Goal: Information Seeking & Learning: Learn about a topic

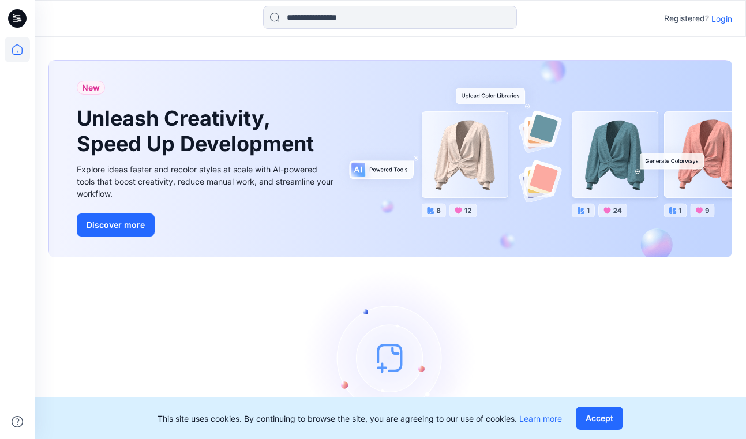
click at [711, 20] on p "Login" at bounding box center [721, 19] width 21 height 12
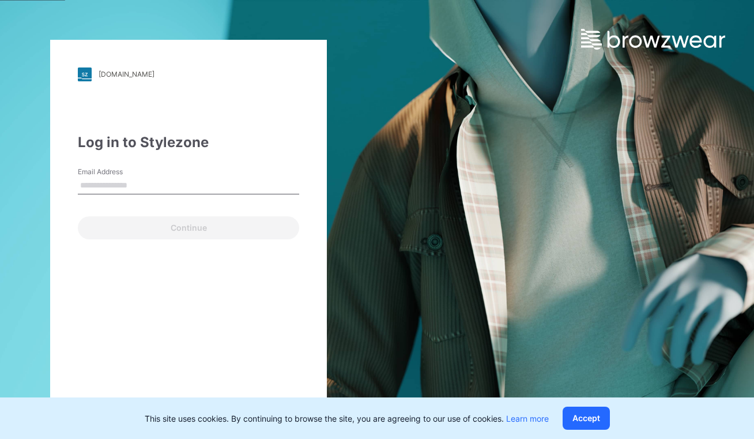
click at [109, 234] on div "Continue" at bounding box center [188, 226] width 221 height 28
click at [165, 195] on div "Email is required" at bounding box center [188, 199] width 221 height 10
drag, startPoint x: 170, startPoint y: 187, endPoint x: 182, endPoint y: 194, distance: 13.8
click at [171, 187] on input "Email Address" at bounding box center [188, 185] width 221 height 17
type input "**********"
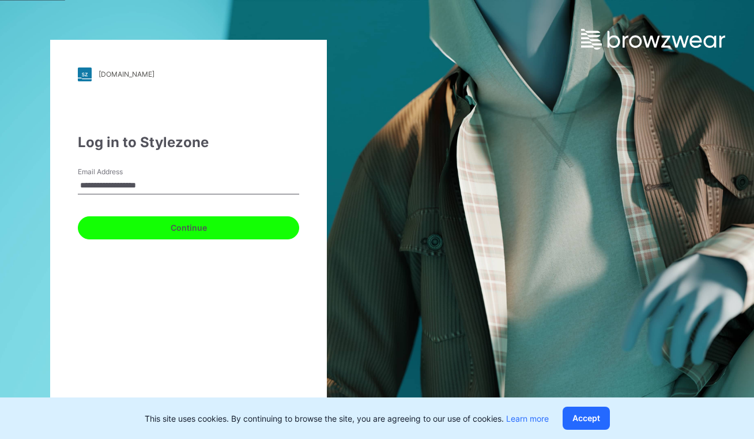
click at [194, 227] on button "Continue" at bounding box center [188, 227] width 221 height 23
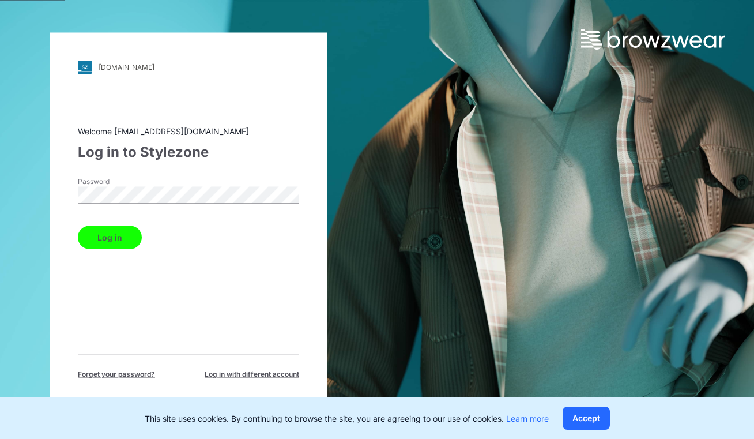
click at [104, 237] on button "Log in" at bounding box center [110, 236] width 64 height 23
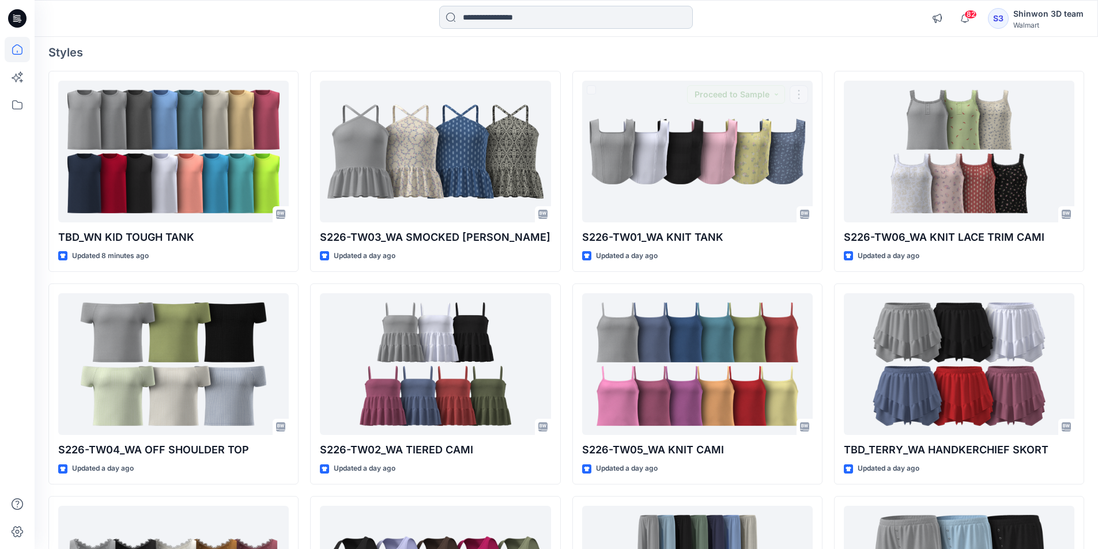
scroll to position [6, 0]
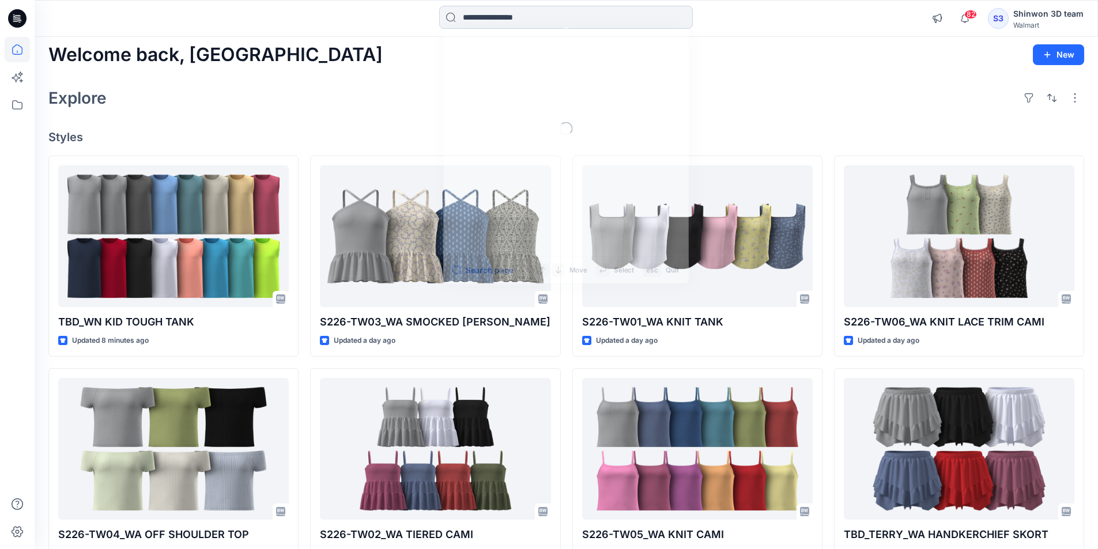
click at [578, 24] on input at bounding box center [566, 17] width 254 height 23
paste input "********"
type input "********"
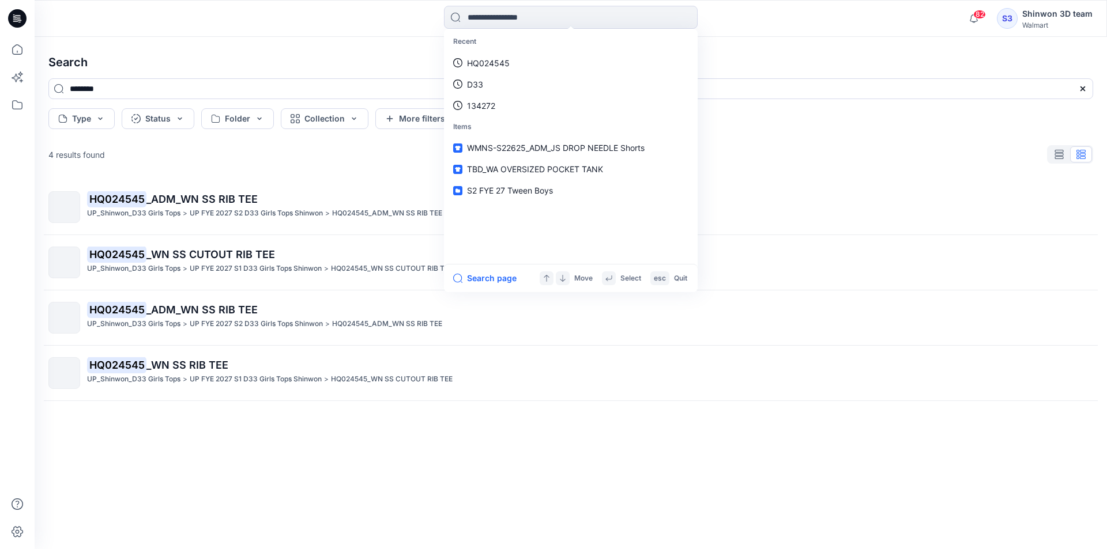
paste input "*********"
type input "*********"
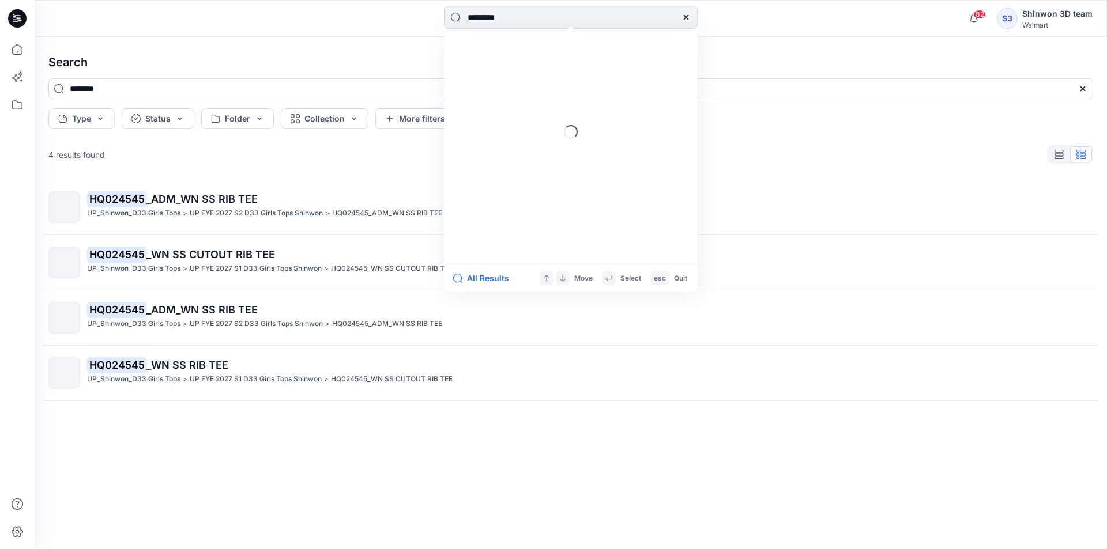
type input "*********"
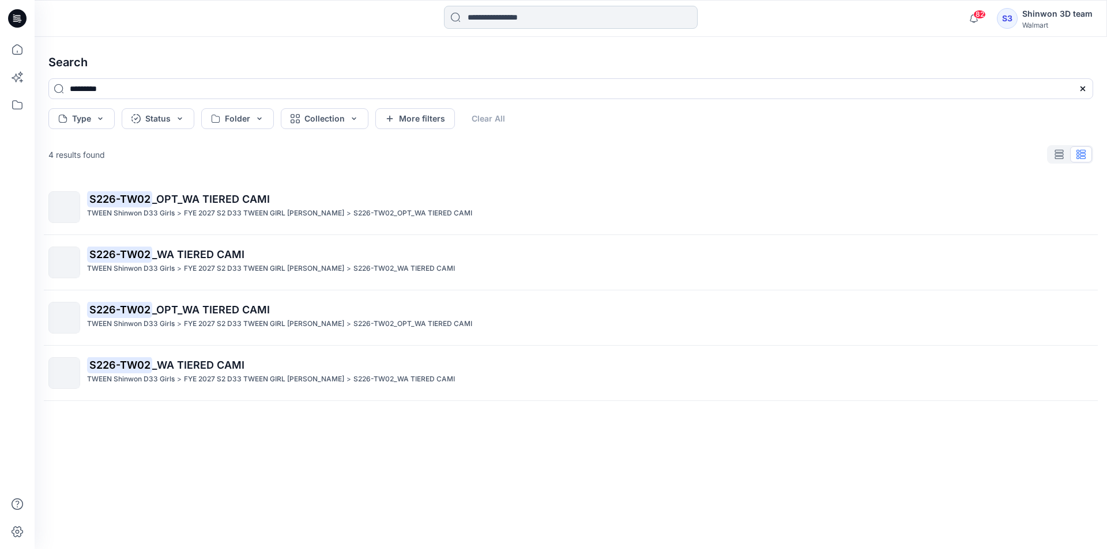
click at [500, 18] on input at bounding box center [571, 17] width 254 height 23
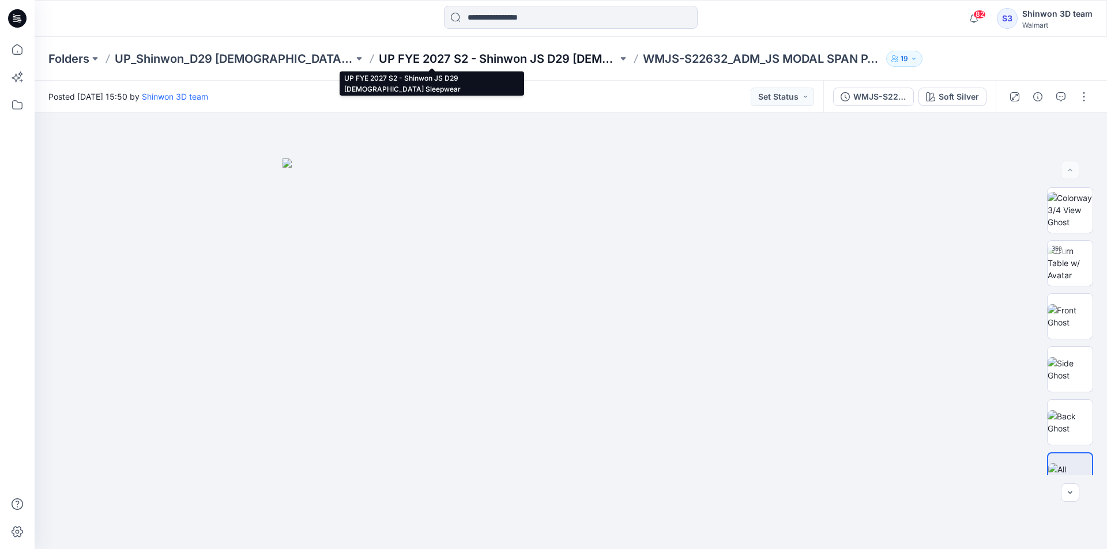
click at [498, 53] on p "UP FYE 2027 S2 - Shinwon JS D29 Ladies Sleepwear" at bounding box center [498, 59] width 239 height 16
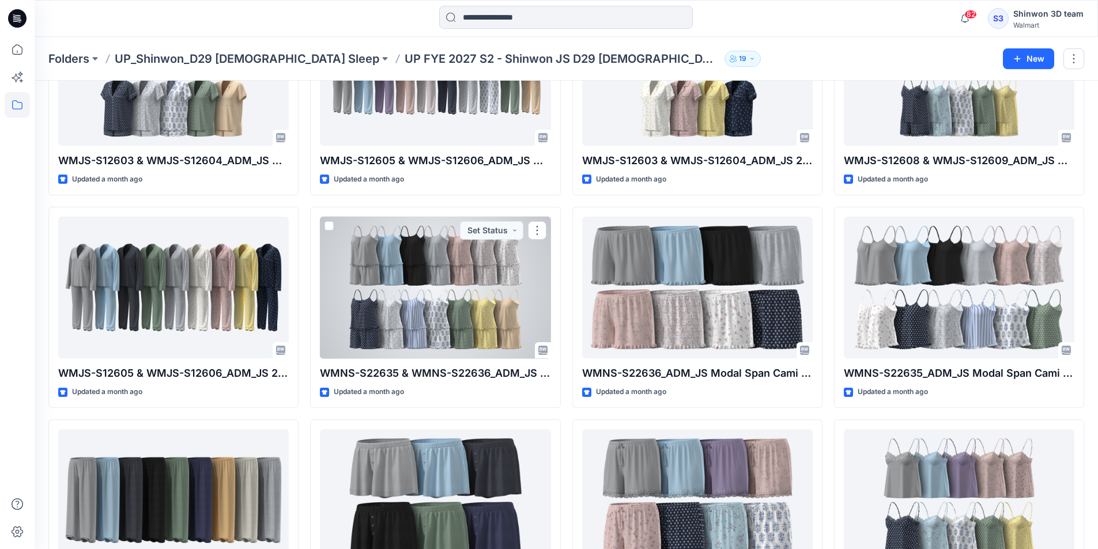
scroll to position [864, 0]
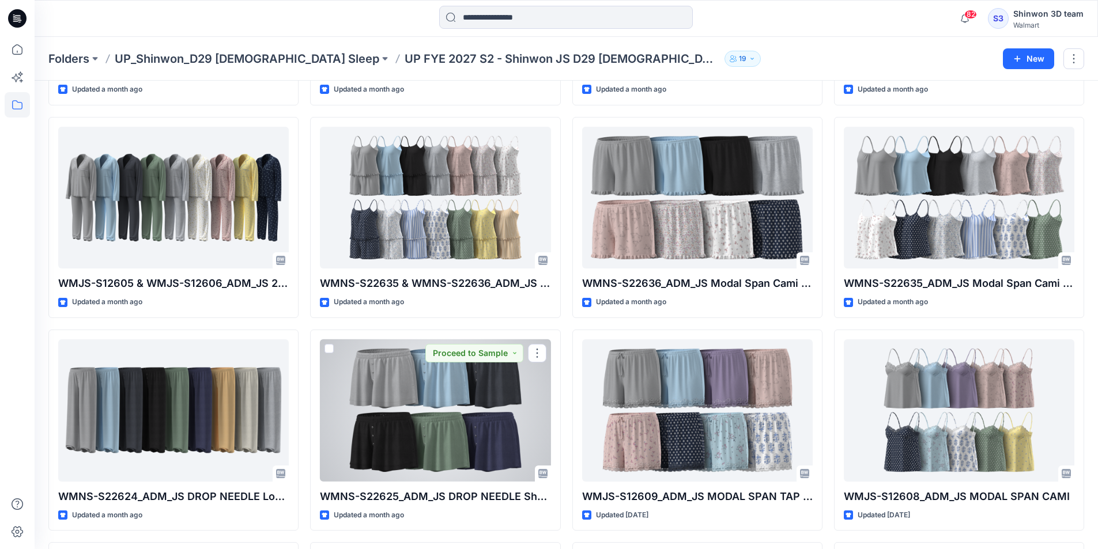
drag, startPoint x: 487, startPoint y: 386, endPoint x: 540, endPoint y: 398, distance: 54.8
click at [538, 392] on div at bounding box center [435, 411] width 231 height 142
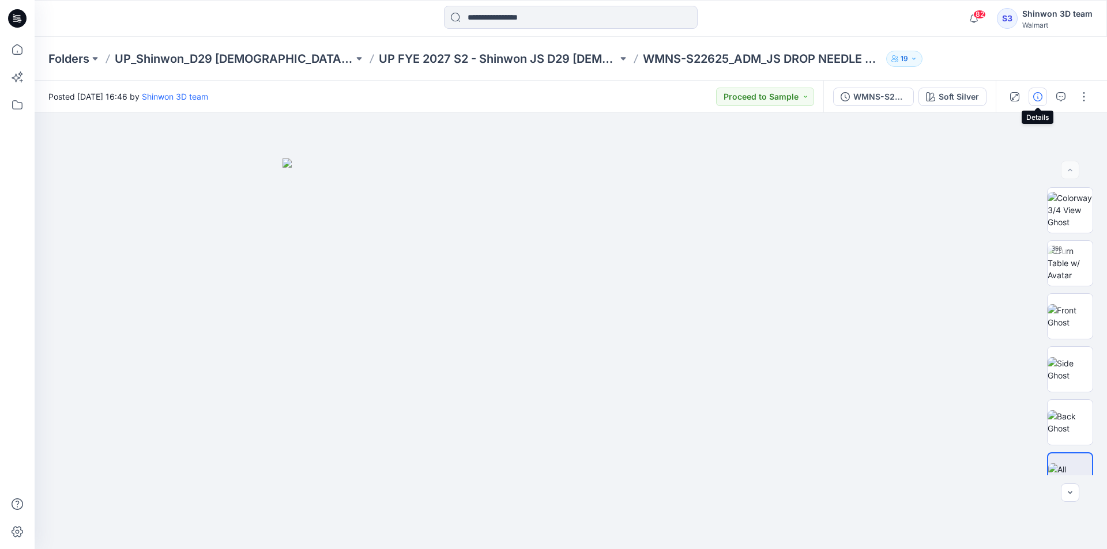
click at [1038, 103] on button "button" at bounding box center [1038, 97] width 18 height 18
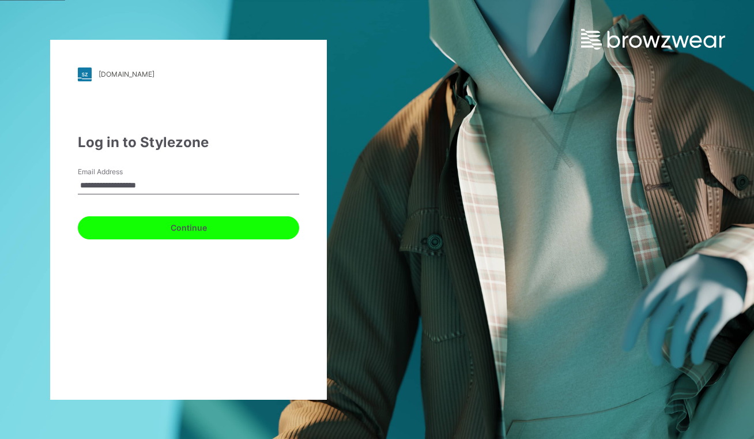
click at [184, 231] on button "Continue" at bounding box center [188, 227] width 221 height 23
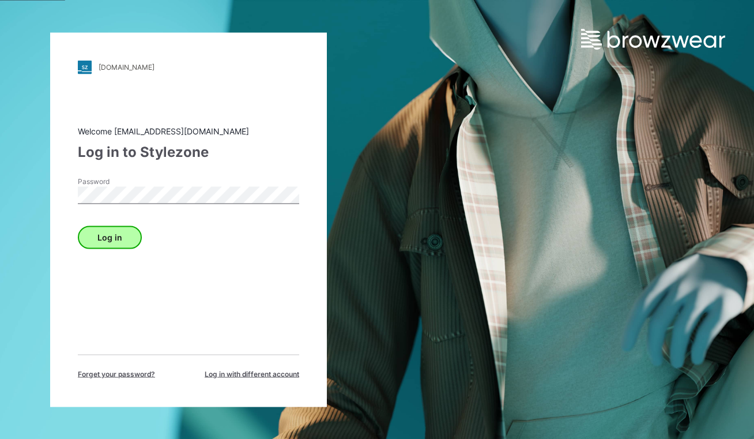
click at [184, 231] on div "Log in" at bounding box center [188, 235] width 221 height 28
click at [110, 231] on button "Log in" at bounding box center [110, 236] width 64 height 23
drag, startPoint x: 119, startPoint y: 240, endPoint x: 110, endPoint y: 239, distance: 8.8
click at [118, 240] on button "Log in" at bounding box center [110, 236] width 64 height 23
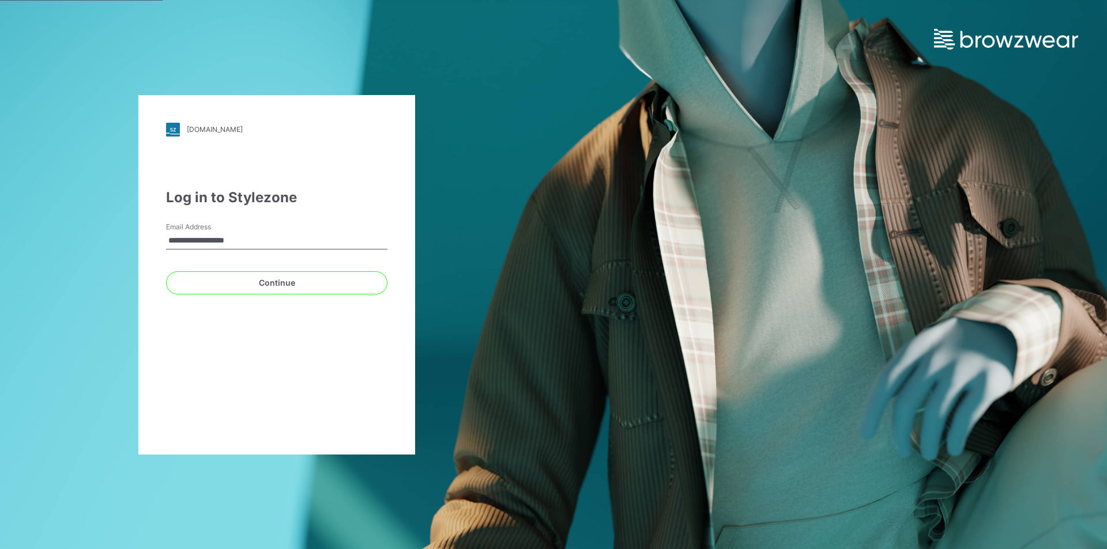
type input "**********"
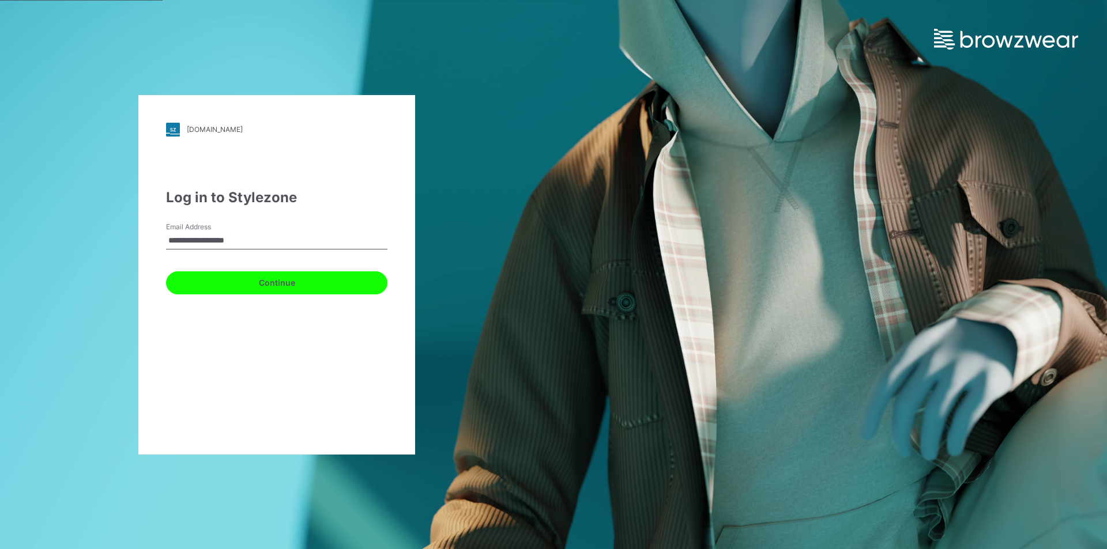
click at [284, 278] on button "Continue" at bounding box center [276, 283] width 221 height 23
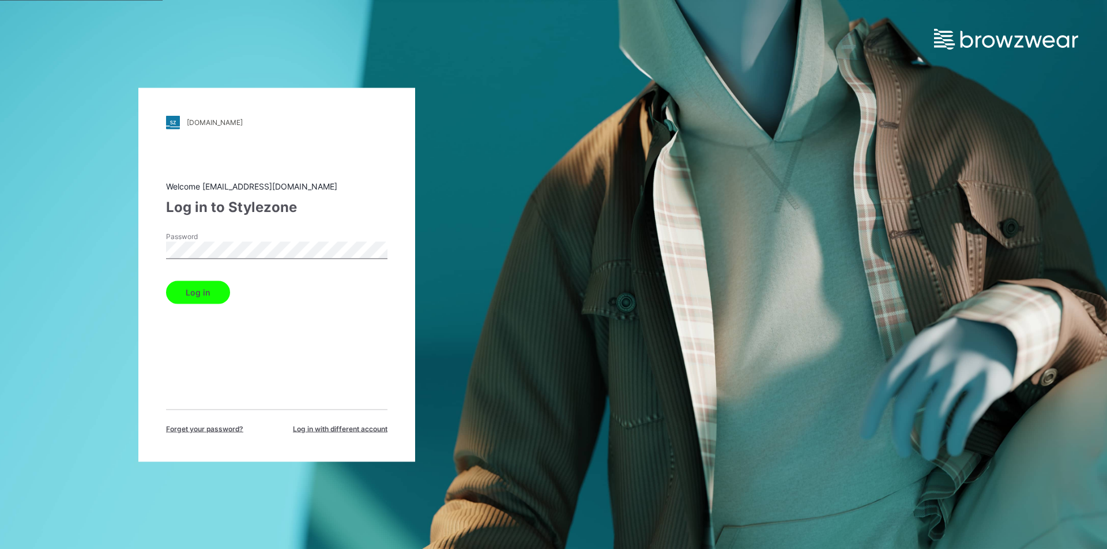
click at [204, 288] on button "Log in" at bounding box center [198, 292] width 64 height 23
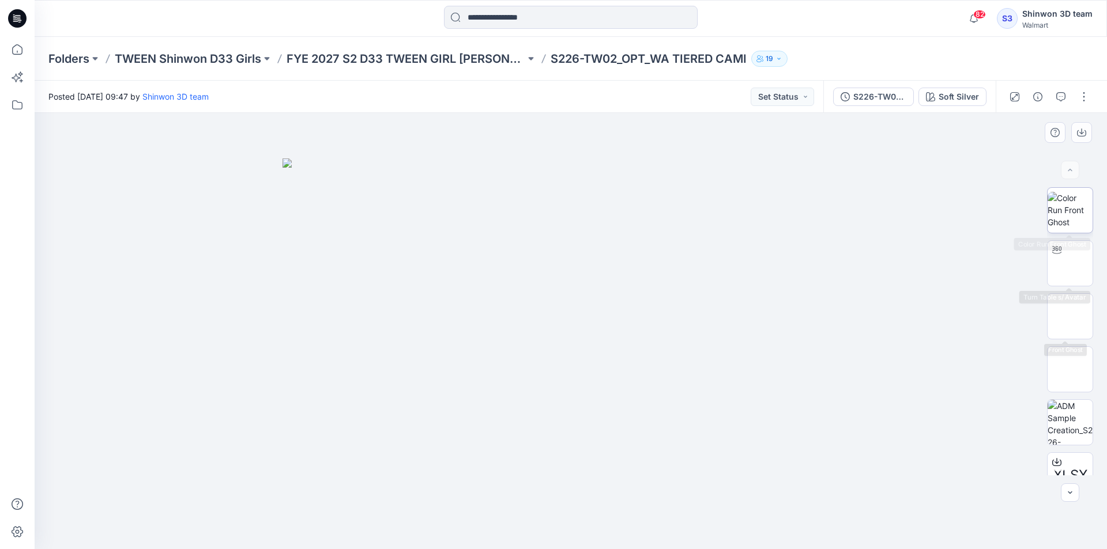
click at [1056, 212] on img at bounding box center [1070, 210] width 45 height 36
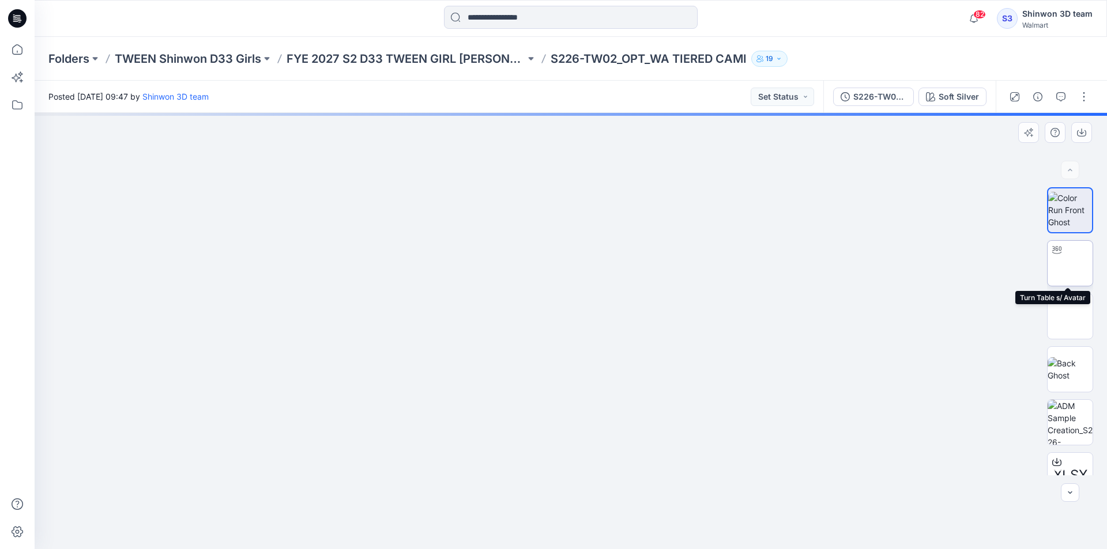
click at [1070, 264] on img at bounding box center [1070, 264] width 0 height 0
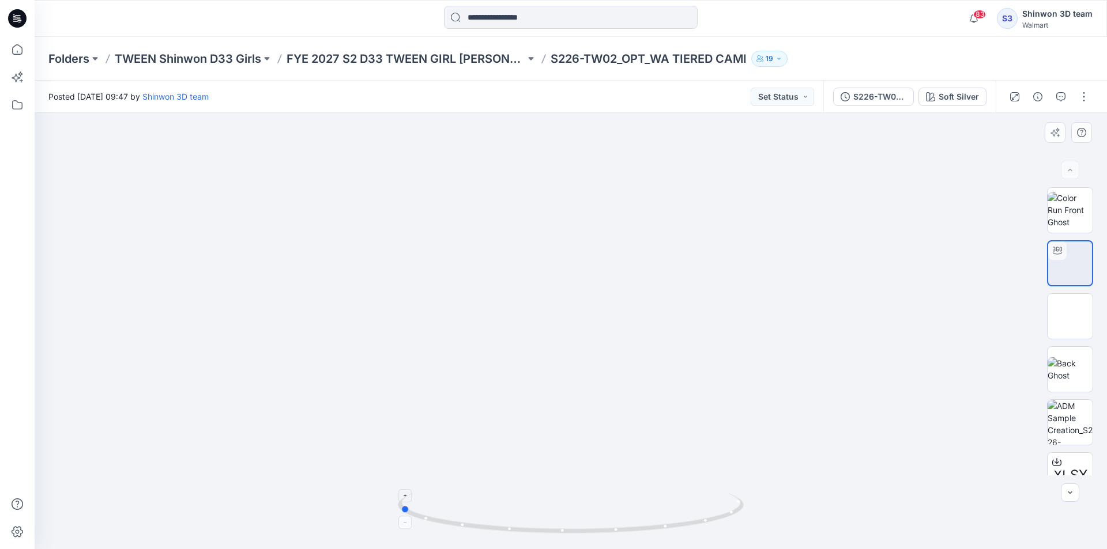
drag, startPoint x: 678, startPoint y: 528, endPoint x: 520, endPoint y: 505, distance: 159.7
click at [507, 515] on icon at bounding box center [572, 515] width 349 height 43
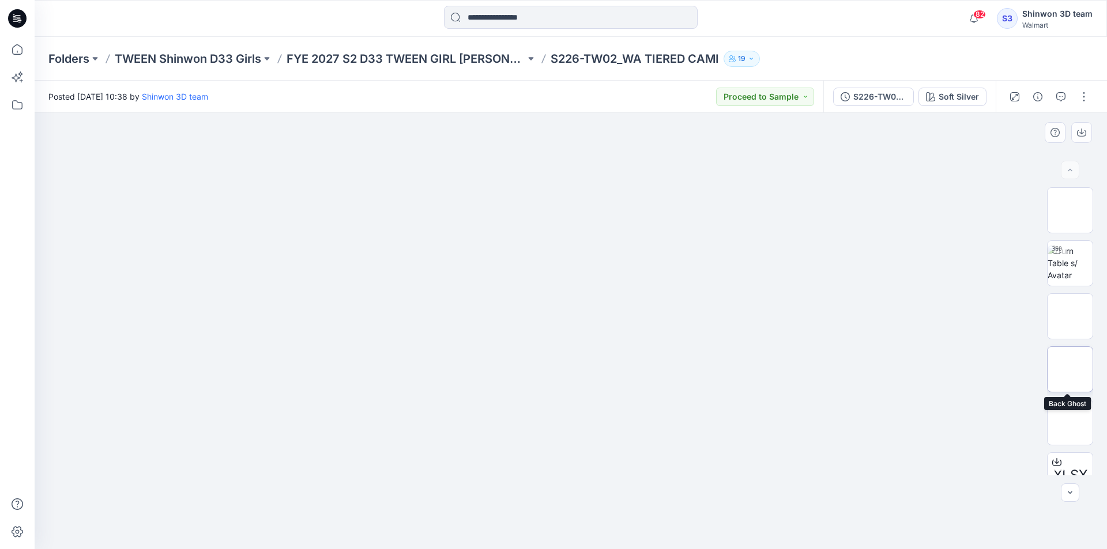
click at [1070, 370] on img at bounding box center [1070, 370] width 0 height 0
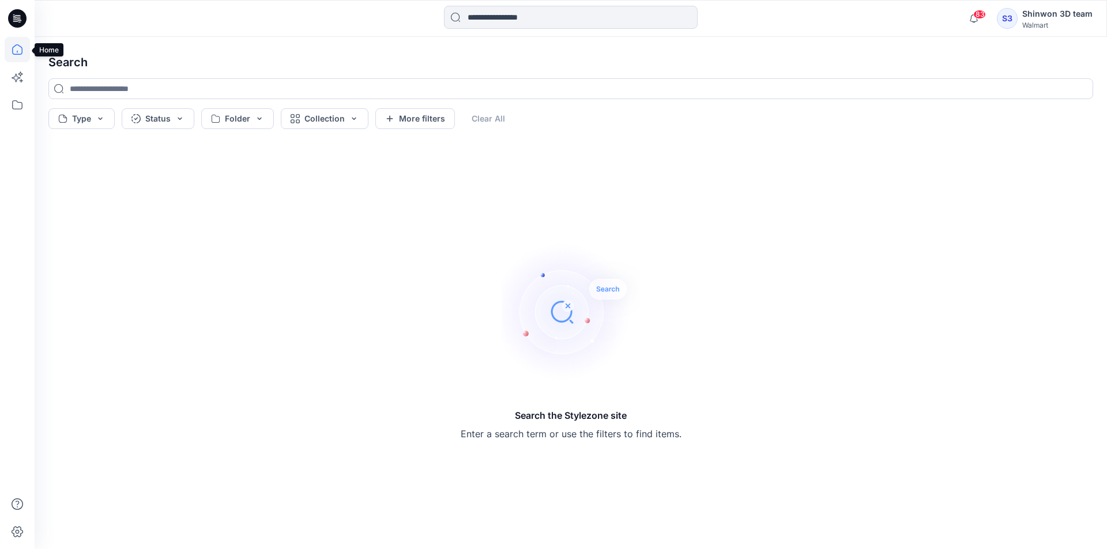
click at [21, 49] on icon at bounding box center [17, 49] width 25 height 25
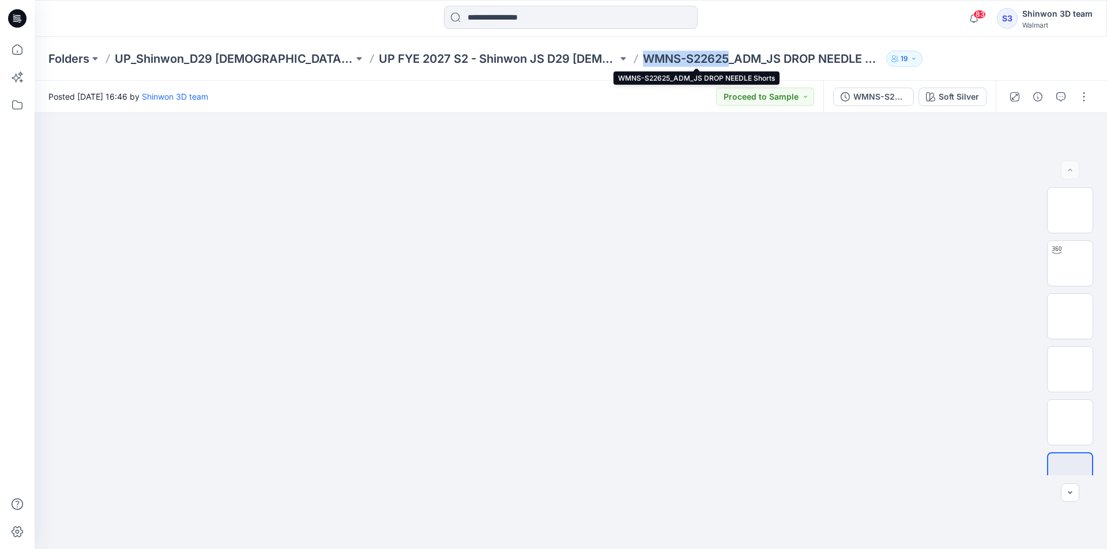
drag, startPoint x: 661, startPoint y: 55, endPoint x: 578, endPoint y: 57, distance: 83.0
click at [643, 56] on p "WMNS-S22625_ADM_JS DROP NEEDLE Shorts" at bounding box center [762, 59] width 239 height 16
copy p "WMNS-S22625"
click at [1066, 484] on button "button" at bounding box center [1070, 493] width 18 height 18
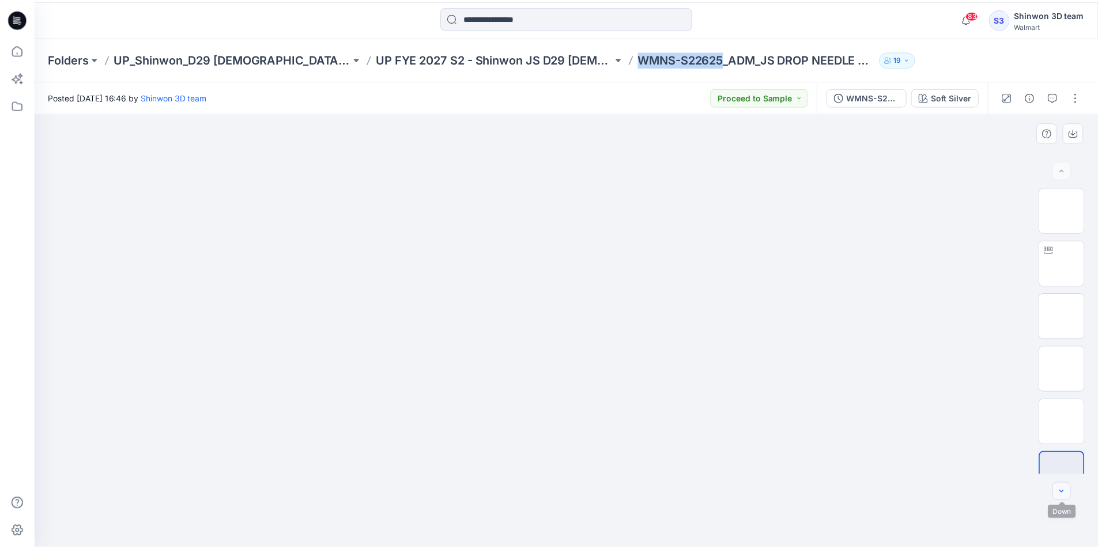
scroll to position [23, 0]
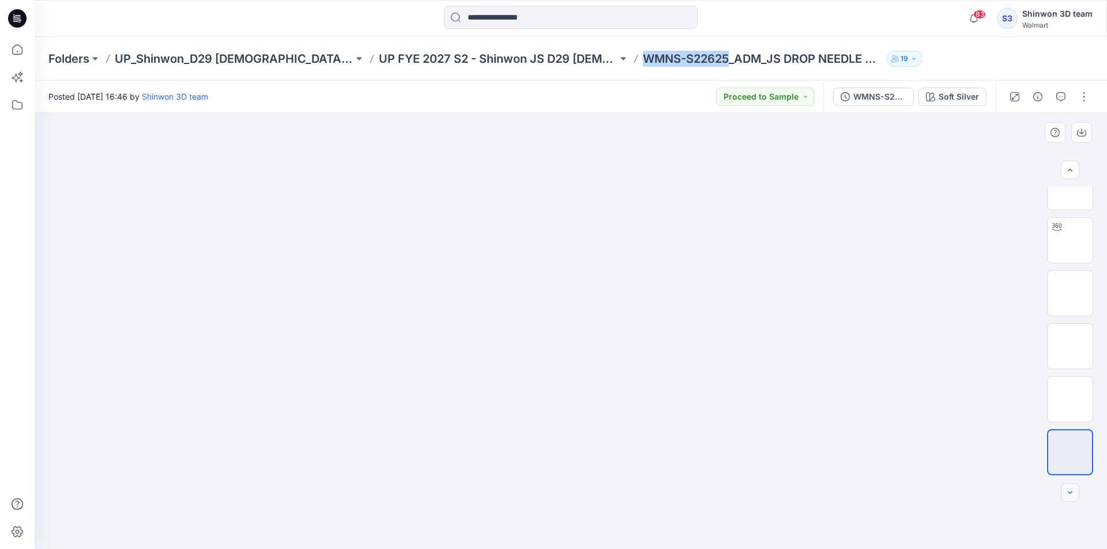
click at [1066, 484] on div at bounding box center [1070, 493] width 18 height 18
click at [956, 89] on button "Soft Silver" at bounding box center [953, 97] width 68 height 18
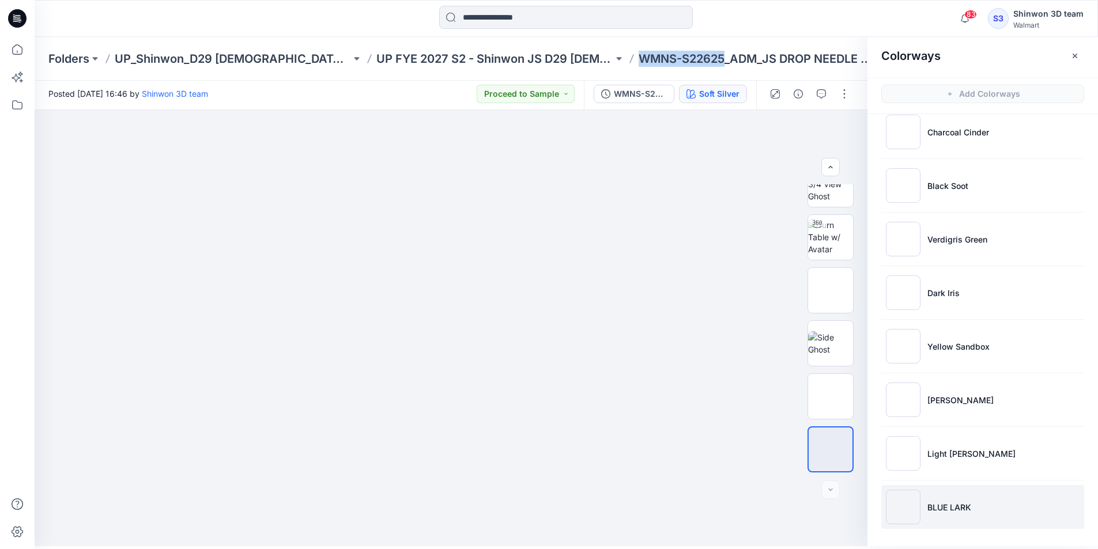
scroll to position [3, 0]
click at [958, 513] on li "BLUE LARK" at bounding box center [983, 507] width 203 height 44
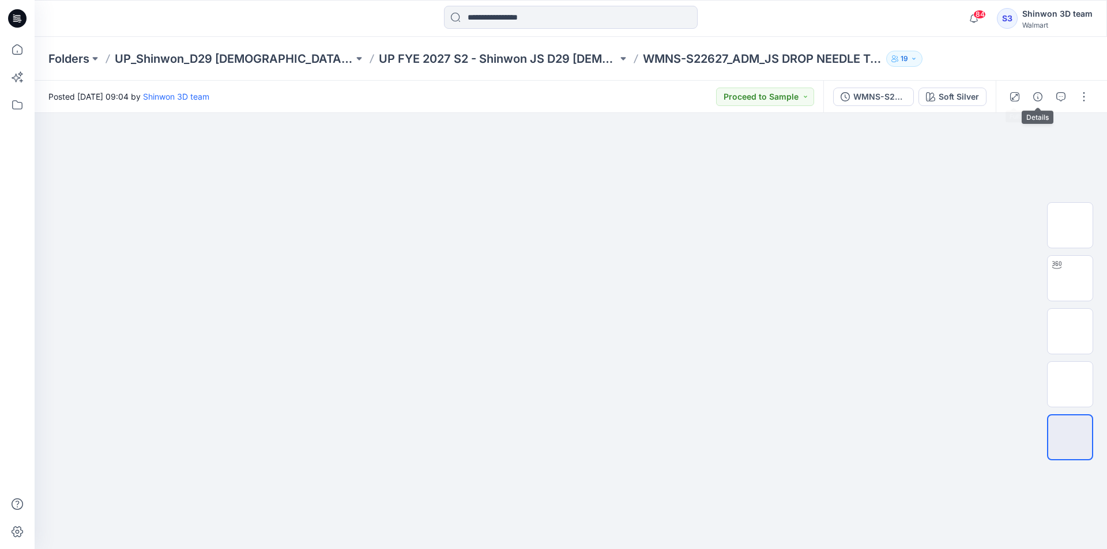
click at [1036, 96] on icon "button" at bounding box center [1037, 96] width 9 height 9
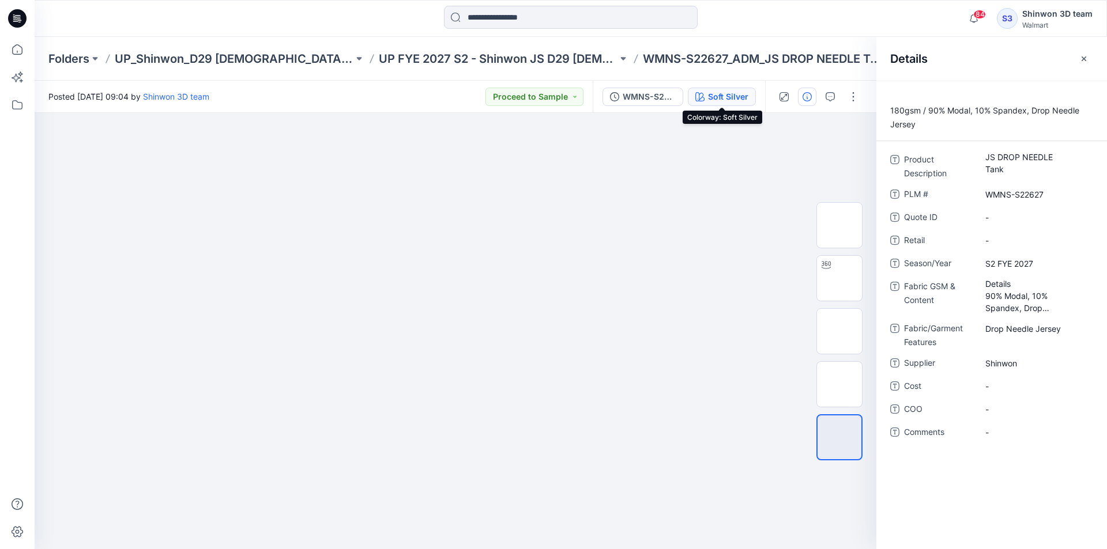
drag, startPoint x: 732, startPoint y: 93, endPoint x: 853, endPoint y: 160, distance: 138.1
click at [734, 95] on div "Soft Silver" at bounding box center [728, 97] width 40 height 13
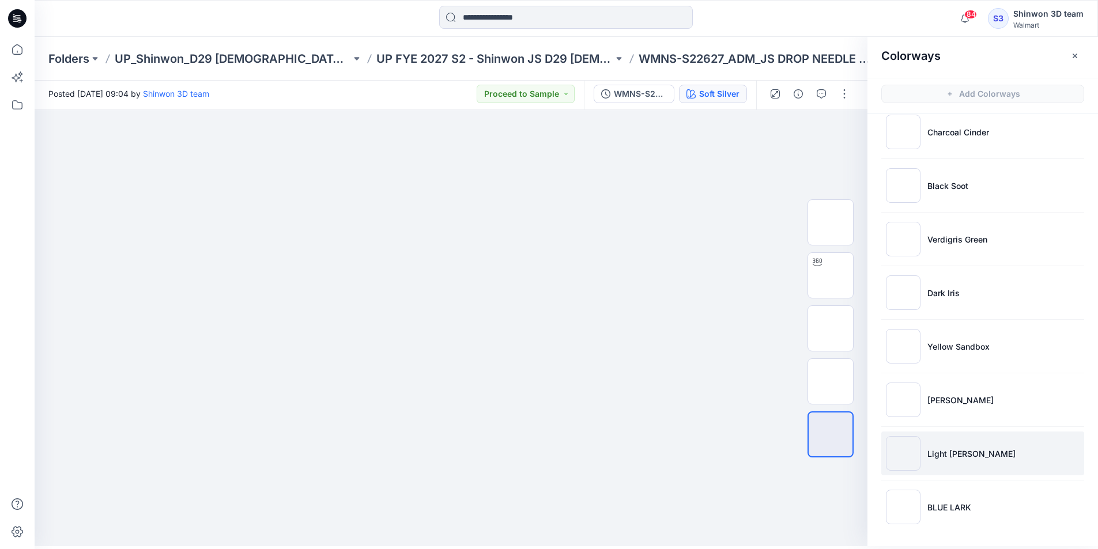
scroll to position [3, 0]
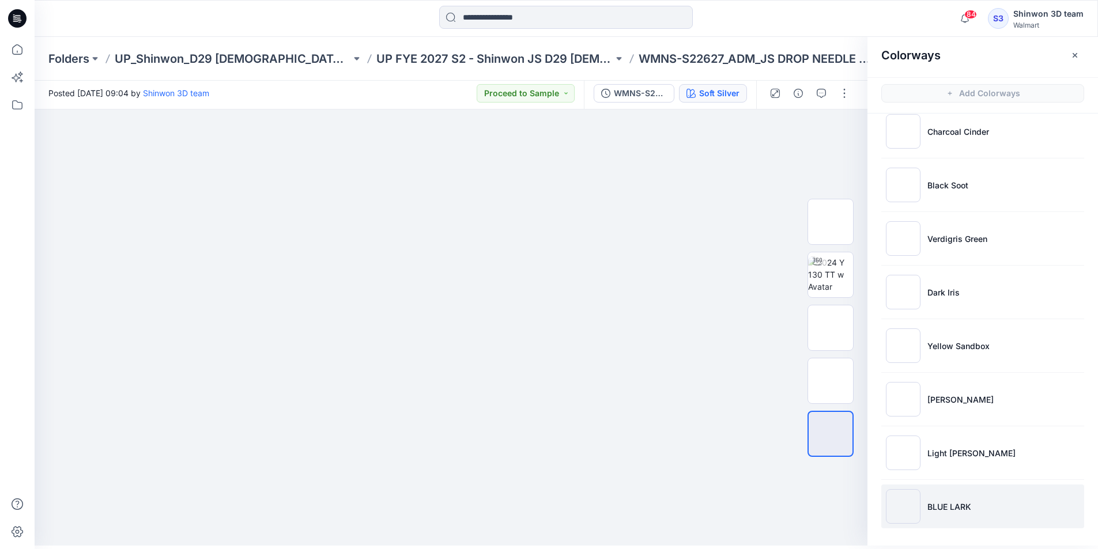
drag, startPoint x: 933, startPoint y: 497, endPoint x: 939, endPoint y: 489, distance: 9.9
click at [933, 496] on li "BLUE LARK" at bounding box center [983, 507] width 203 height 44
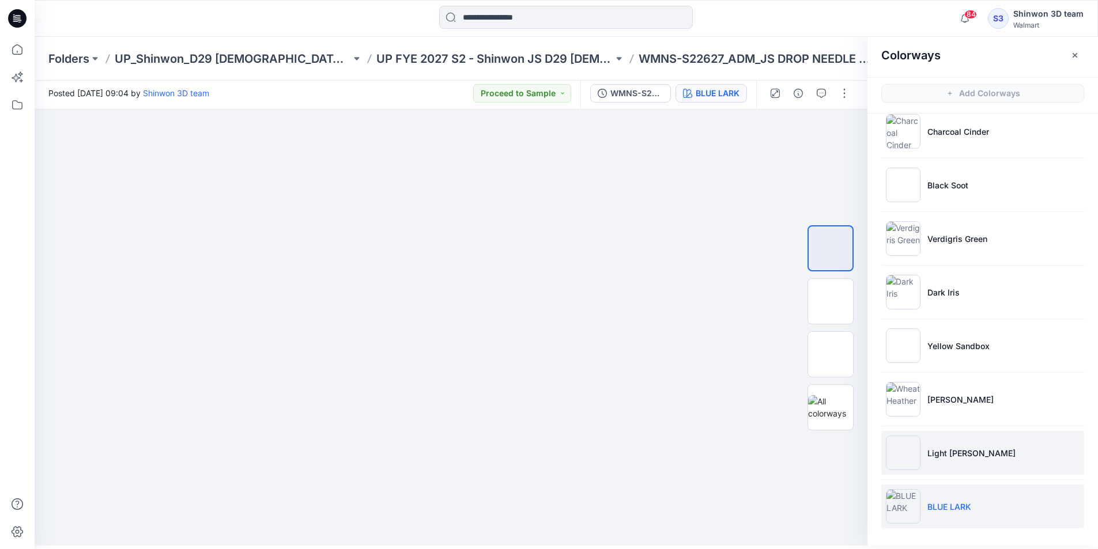
click at [957, 462] on li "Light [PERSON_NAME]" at bounding box center [983, 453] width 203 height 44
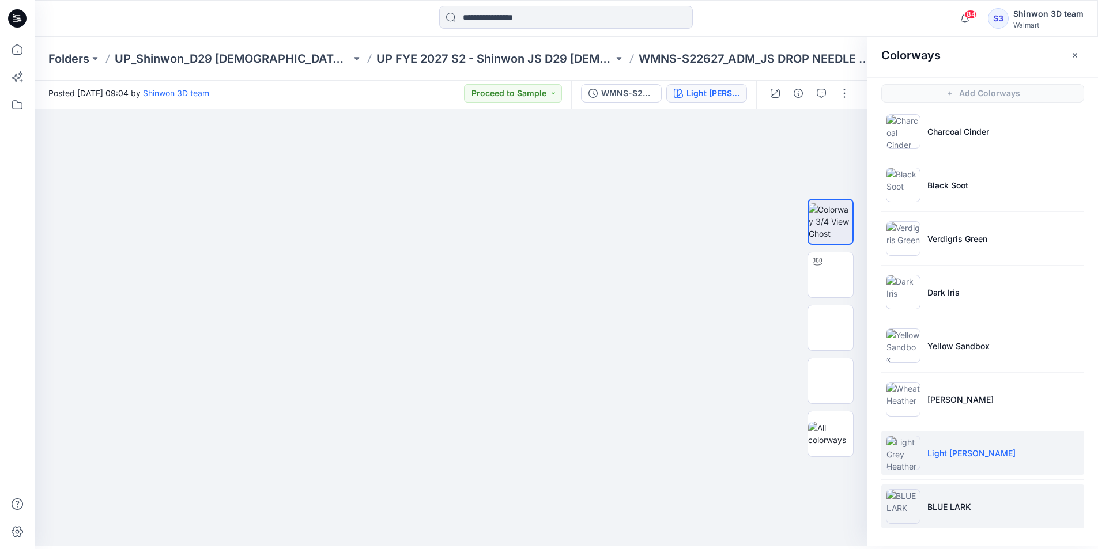
click at [943, 507] on p "BLUE LARK" at bounding box center [950, 507] width 44 height 12
